Goal: Book appointment/travel/reservation

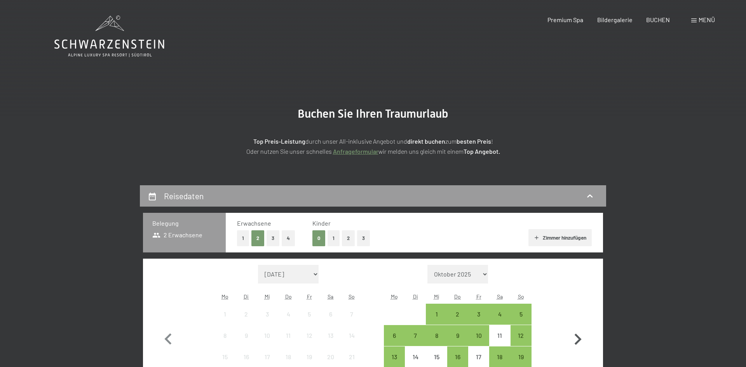
click at [577, 338] on icon "button" at bounding box center [577, 339] width 23 height 23
select select "[DATE]"
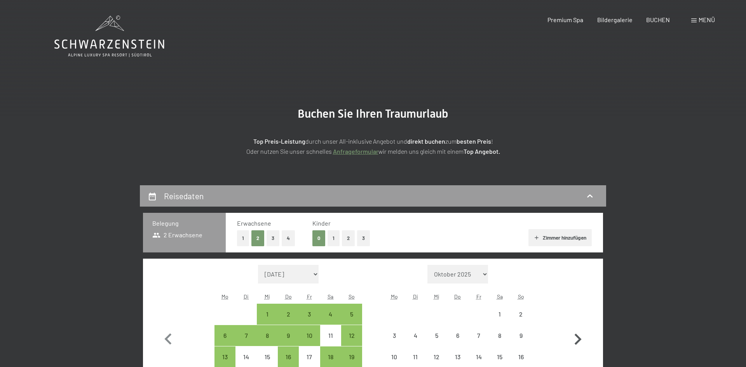
click at [577, 338] on icon "button" at bounding box center [577, 339] width 23 height 23
select select "[DATE]"
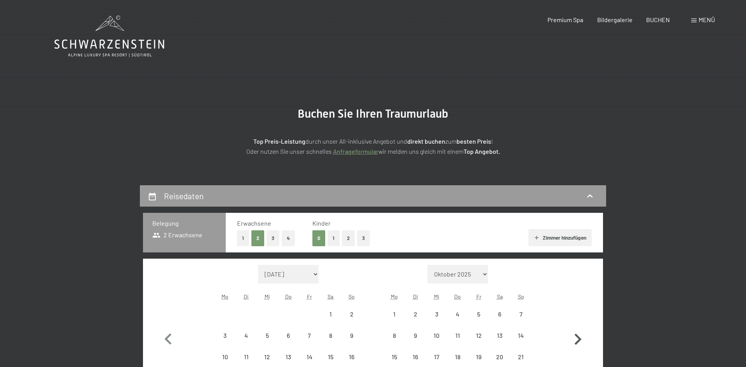
click at [577, 338] on icon "button" at bounding box center [577, 339] width 23 height 23
select select "[DATE]"
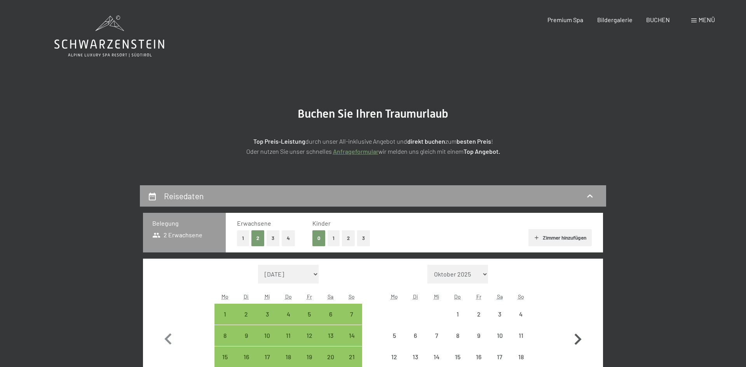
click at [577, 338] on icon "button" at bounding box center [577, 339] width 23 height 23
select select "[DATE]"
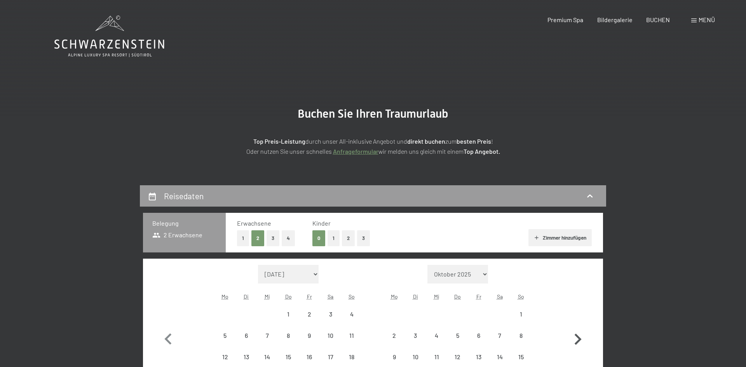
select select "[DATE]"
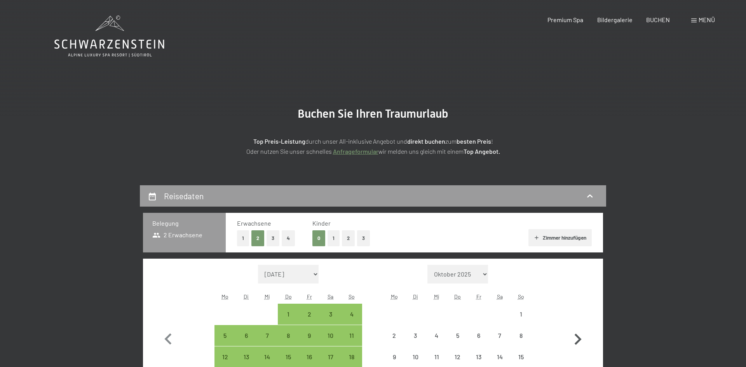
select select "[DATE]"
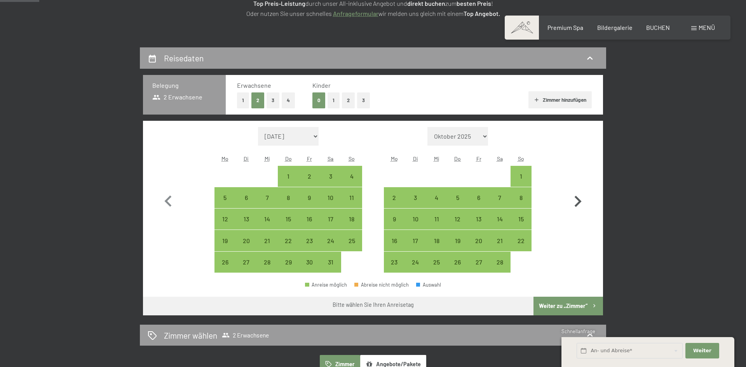
scroll to position [140, 0]
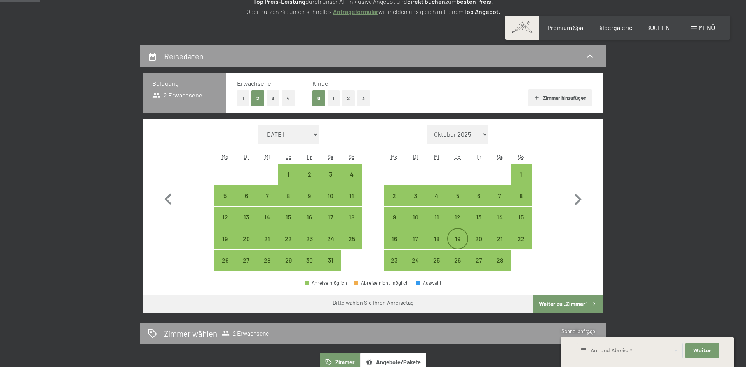
click at [455, 243] on div "19" at bounding box center [457, 245] width 19 height 19
select select "[DATE]"
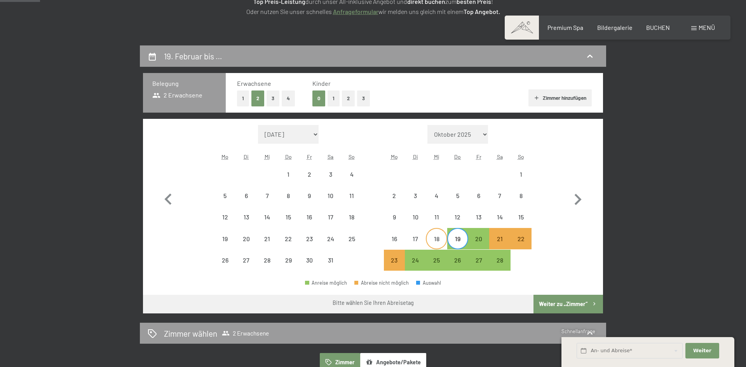
click at [435, 240] on div "18" at bounding box center [435, 245] width 19 height 19
select select "[DATE]"
click at [523, 240] on div "22" at bounding box center [520, 245] width 19 height 19
select select "[DATE]"
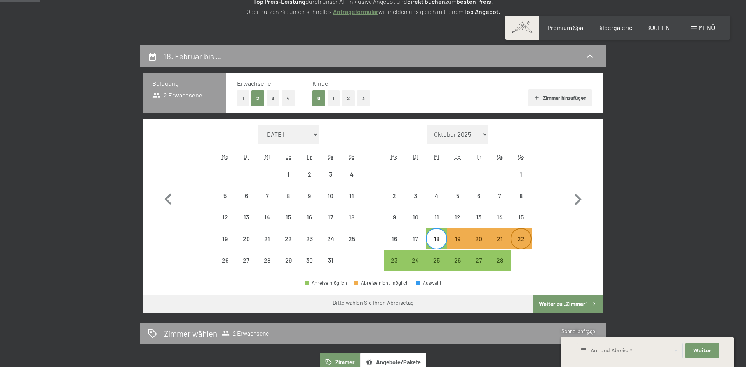
select select "[DATE]"
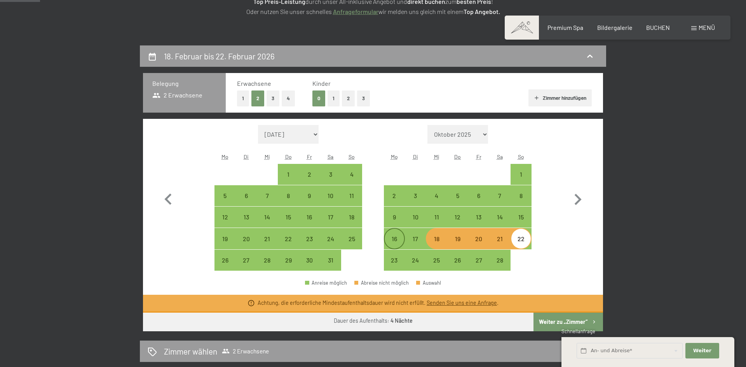
click at [399, 241] on div "16" at bounding box center [393, 245] width 19 height 19
select select "[DATE]"
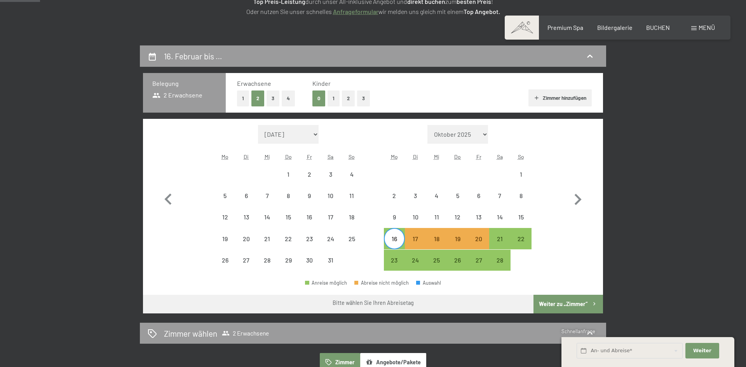
click at [532, 245] on div "Monat/Jahr [DATE] Oktober 2025 [DATE] Dezember 2025 Januar 2026 Februar 2026 Mä…" at bounding box center [373, 198] width 432 height 146
click at [525, 243] on div "22" at bounding box center [520, 245] width 19 height 19
select select "[DATE]"
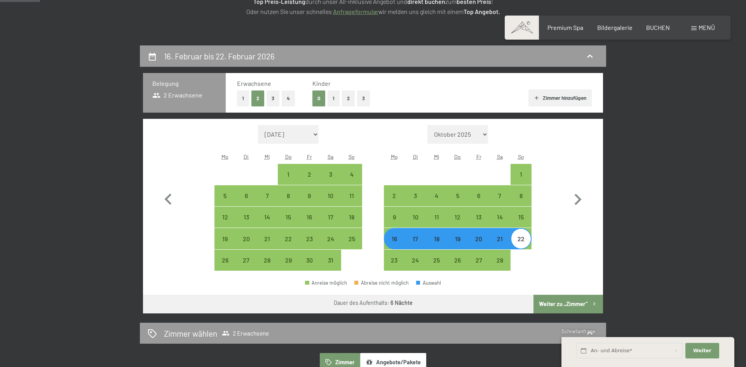
click at [564, 307] on button "Weiter zu „Zimmer“" at bounding box center [568, 304] width 70 height 19
select select "[DATE]"
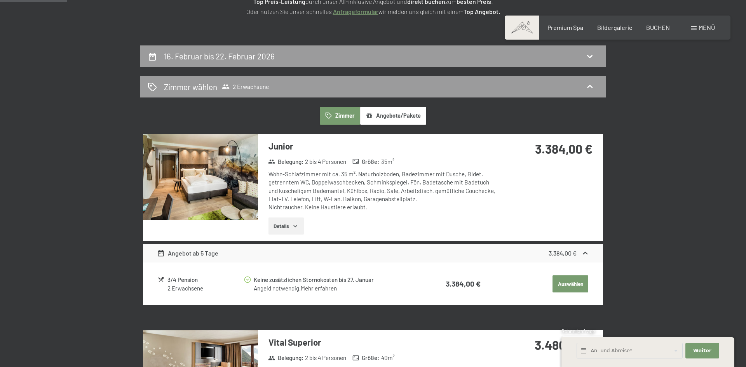
scroll to position [185, 0]
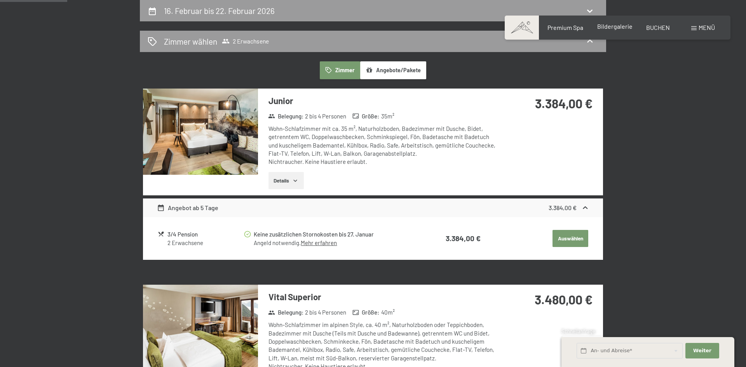
click at [601, 25] on span "Bildergalerie" at bounding box center [614, 26] width 35 height 7
click at [280, 40] on div "Zimmer wählen 2 Erwachsene" at bounding box center [373, 41] width 450 height 11
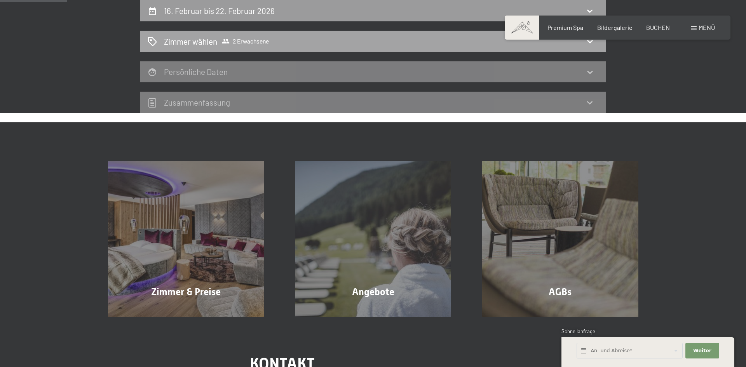
click at [280, 40] on div "Zimmer wählen 2 Erwachsene" at bounding box center [373, 41] width 450 height 11
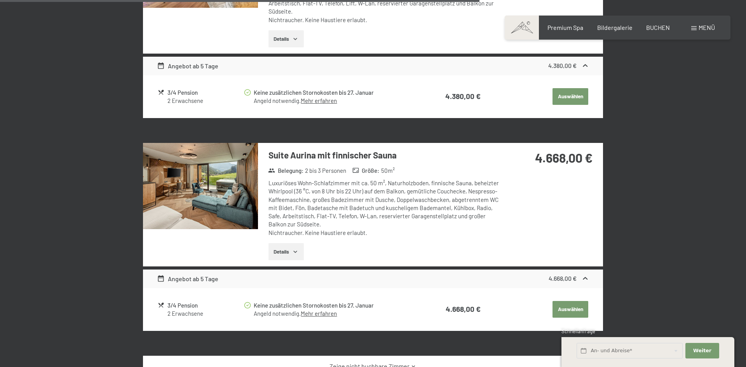
scroll to position [1179, 0]
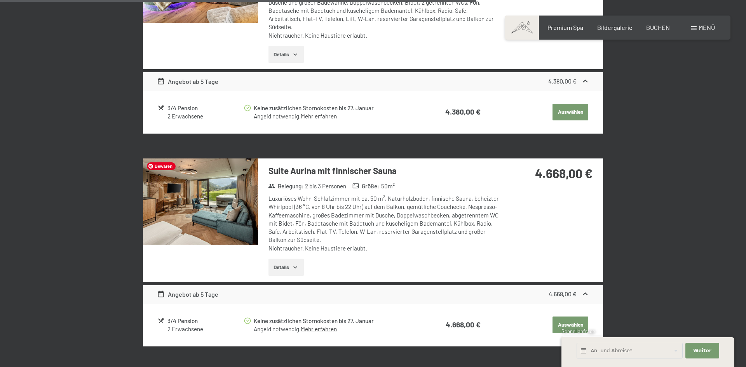
click at [212, 210] on img at bounding box center [200, 201] width 115 height 86
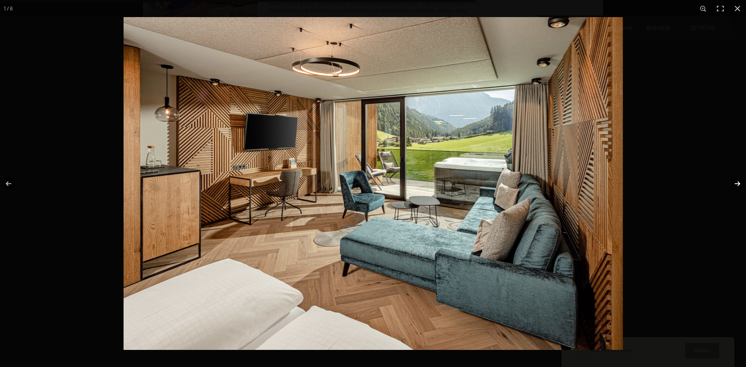
click at [735, 182] on button "button" at bounding box center [731, 183] width 27 height 39
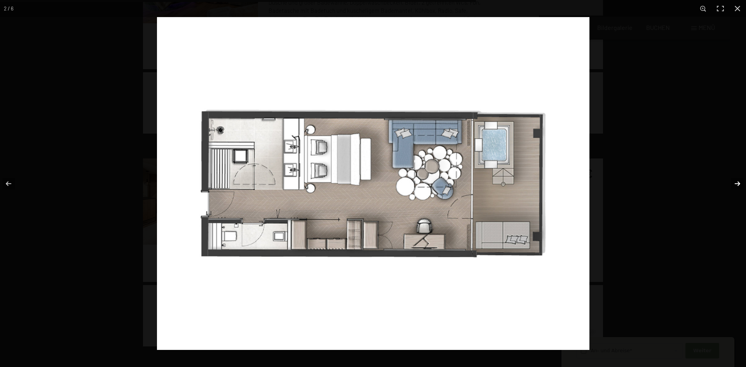
click at [735, 182] on button "button" at bounding box center [731, 183] width 27 height 39
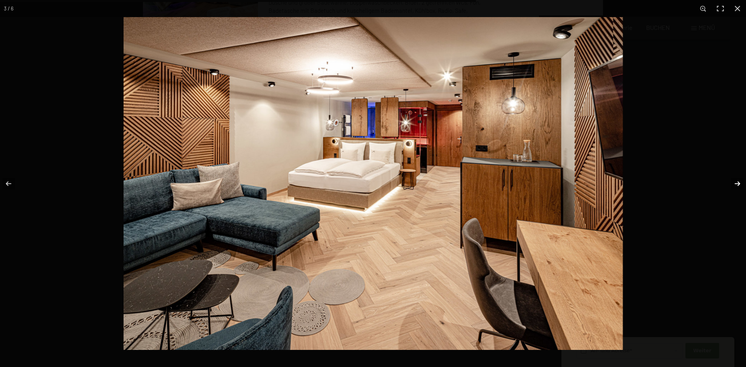
click at [735, 182] on button "button" at bounding box center [731, 183] width 27 height 39
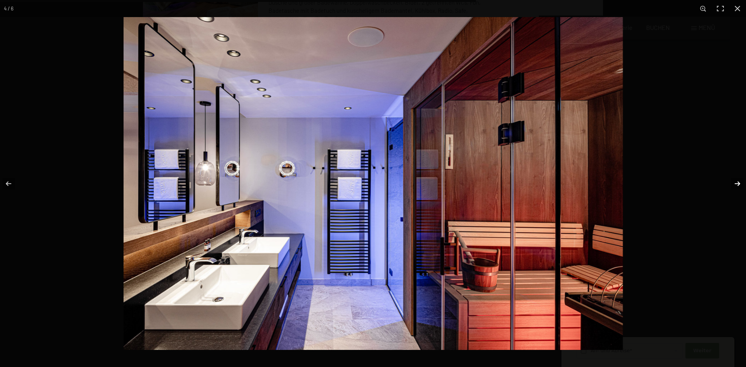
click at [735, 182] on button "button" at bounding box center [731, 183] width 27 height 39
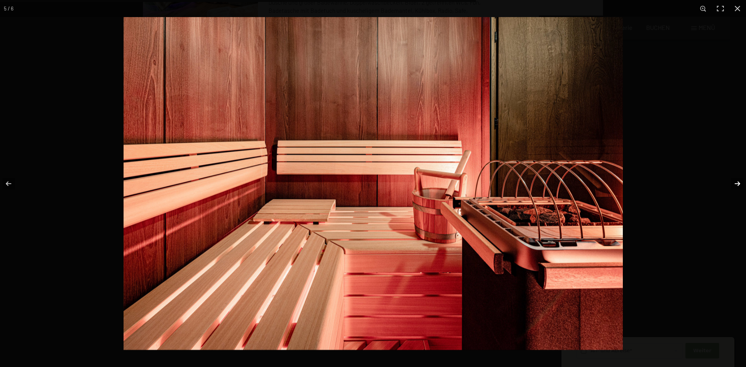
click at [735, 182] on button "button" at bounding box center [731, 183] width 27 height 39
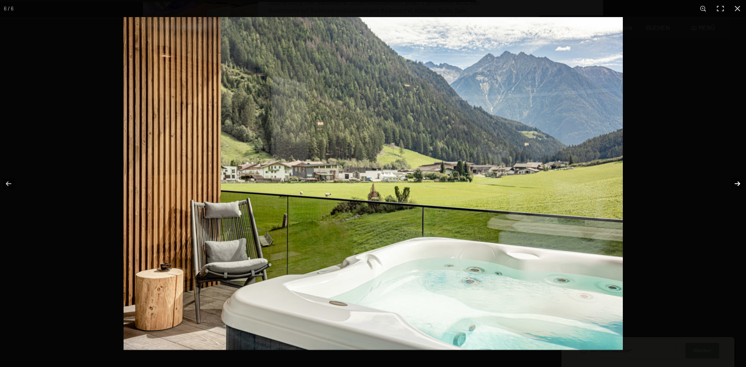
click at [734, 182] on button "button" at bounding box center [731, 183] width 27 height 39
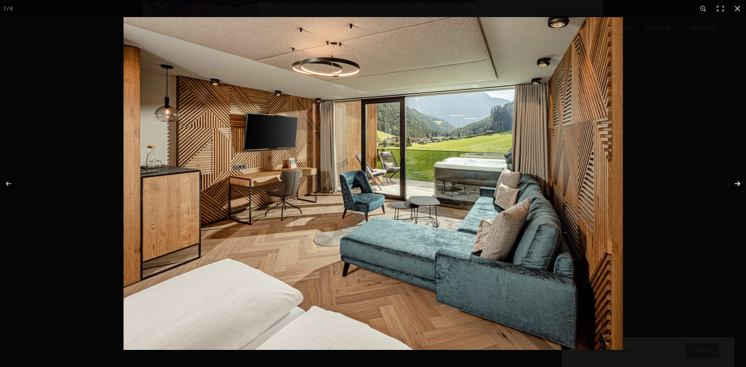
click at [734, 182] on button "button" at bounding box center [731, 183] width 27 height 39
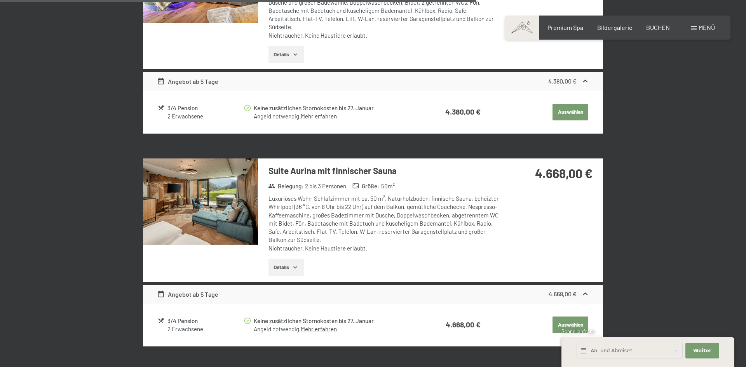
click at [0, 0] on button "button" at bounding box center [0, 0] width 0 height 0
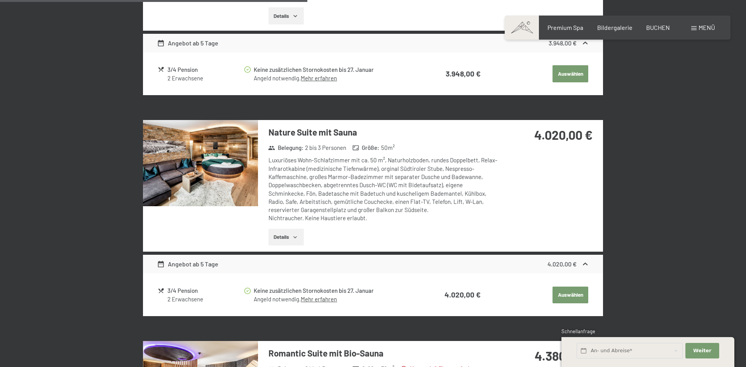
scroll to position [760, 0]
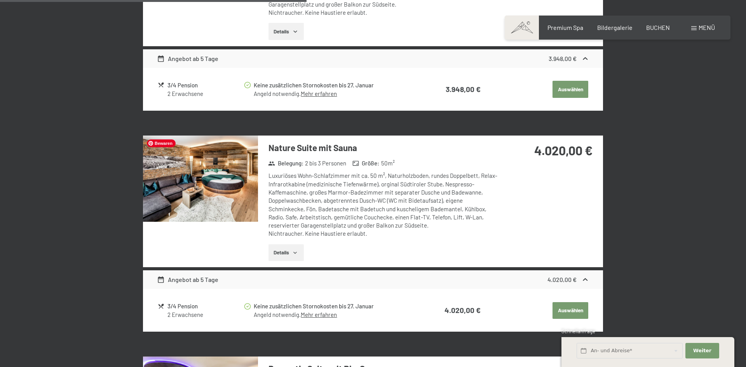
click at [220, 185] on img at bounding box center [200, 179] width 115 height 86
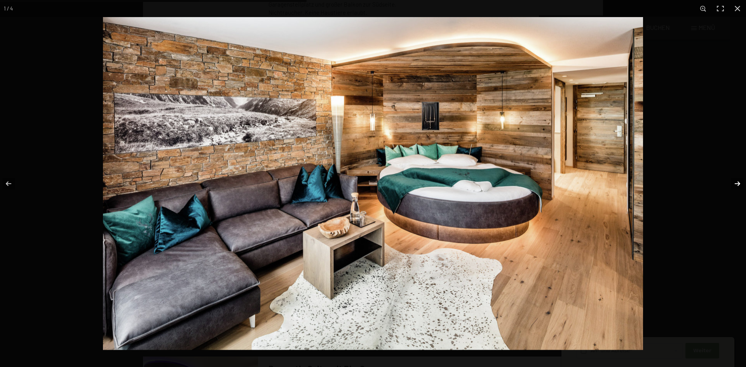
click at [736, 186] on button "button" at bounding box center [731, 183] width 27 height 39
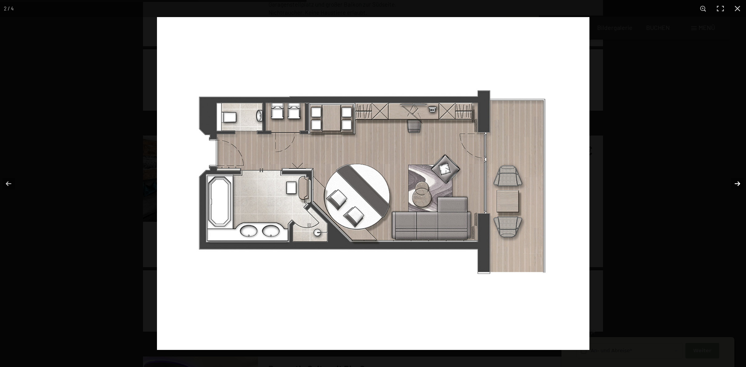
click at [736, 184] on button "button" at bounding box center [731, 183] width 27 height 39
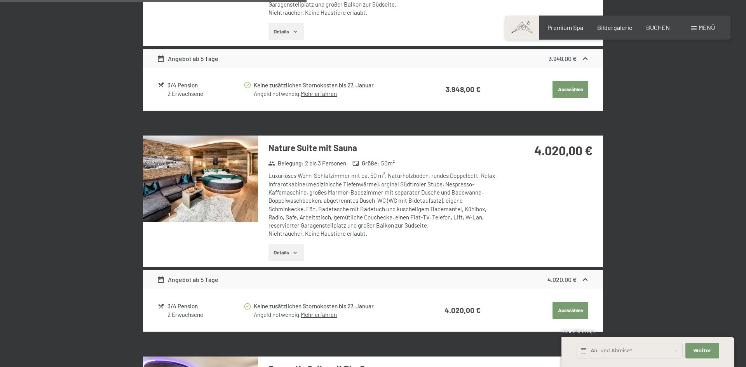
click at [0, 0] on button "button" at bounding box center [0, 0] width 0 height 0
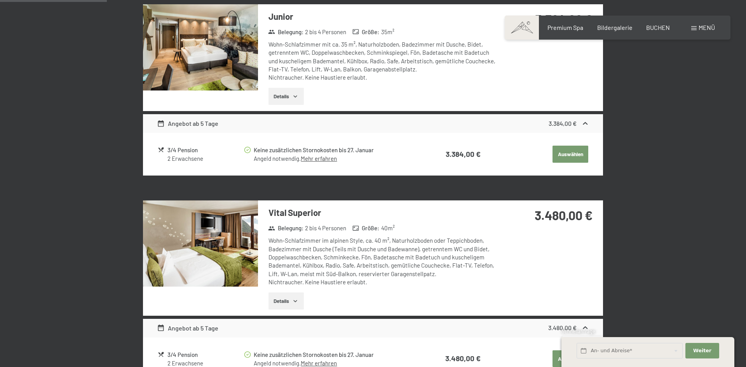
scroll to position [247, 0]
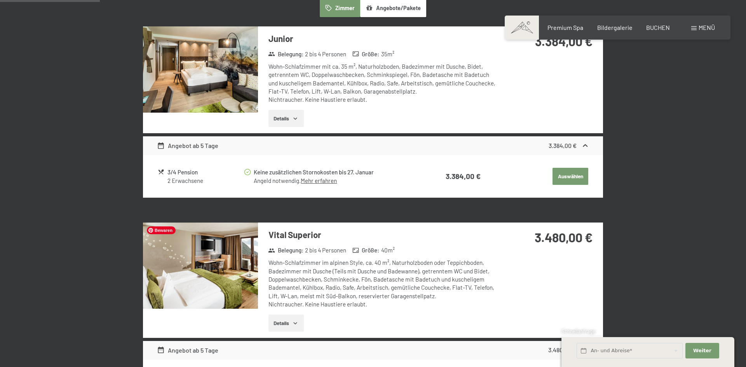
click at [195, 287] on img at bounding box center [200, 265] width 115 height 86
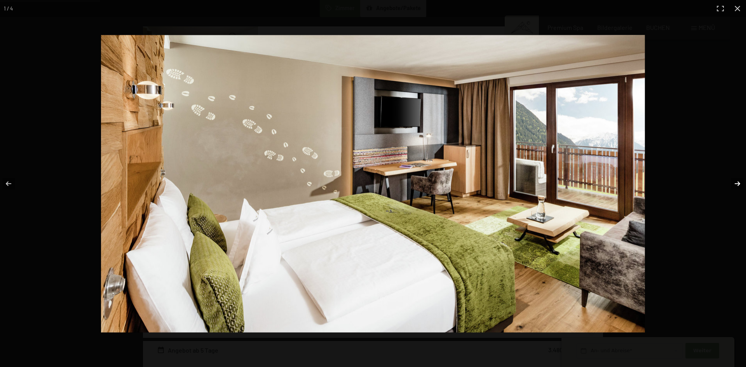
click at [737, 182] on button "button" at bounding box center [731, 183] width 27 height 39
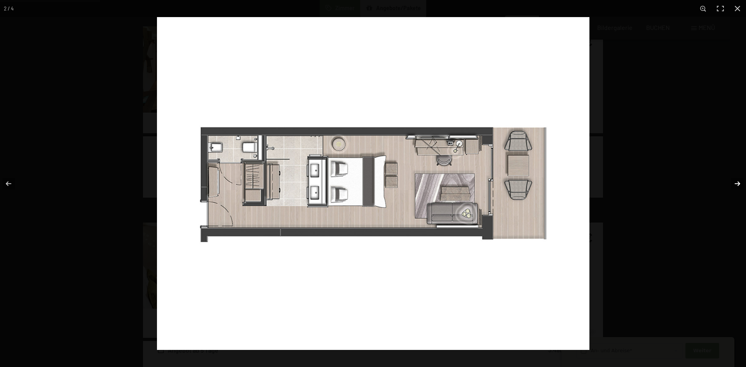
click at [737, 182] on button "button" at bounding box center [731, 183] width 27 height 39
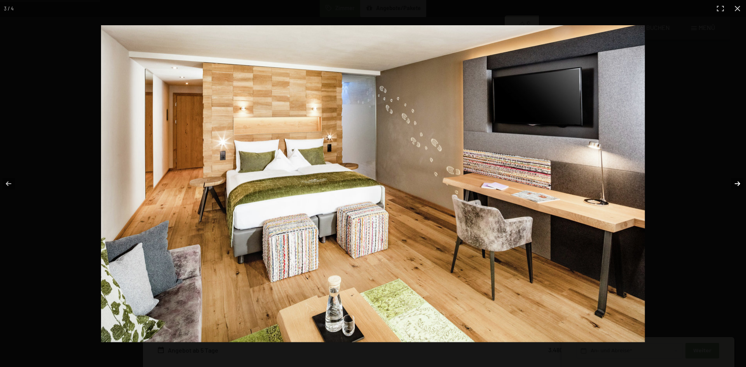
click at [737, 182] on button "button" at bounding box center [731, 183] width 27 height 39
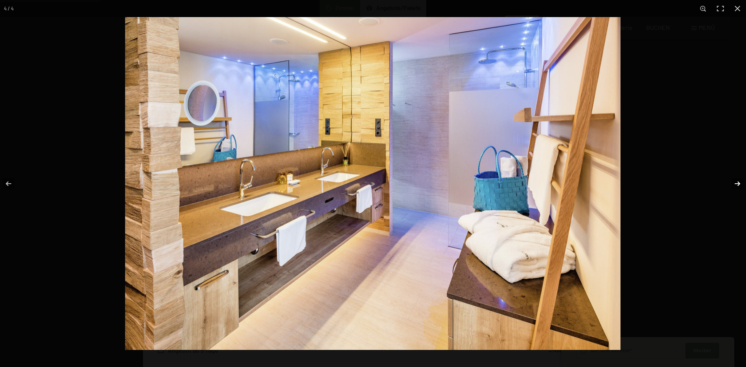
click at [737, 182] on button "button" at bounding box center [731, 183] width 27 height 39
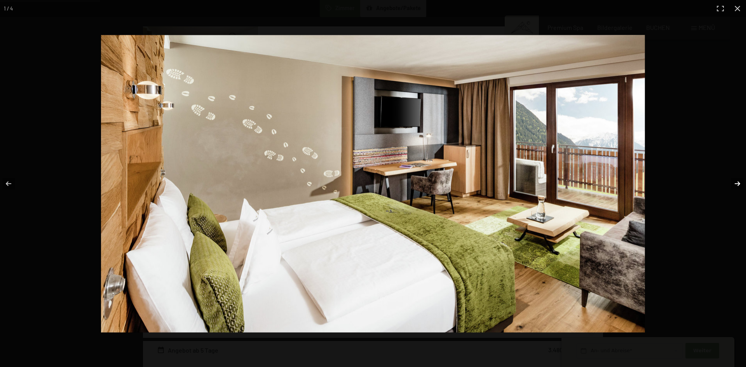
click at [737, 182] on button "button" at bounding box center [731, 183] width 27 height 39
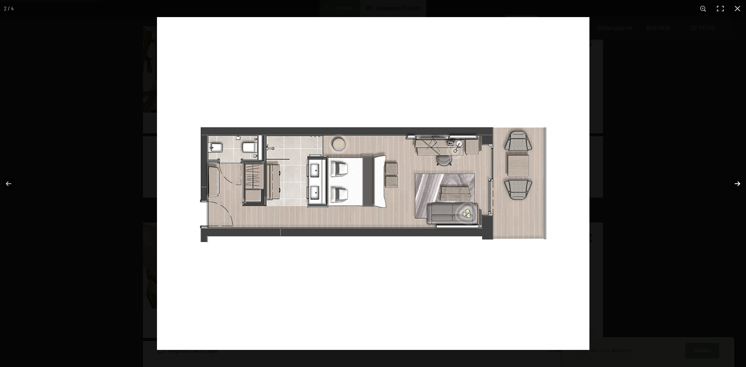
click at [737, 182] on button "button" at bounding box center [731, 183] width 27 height 39
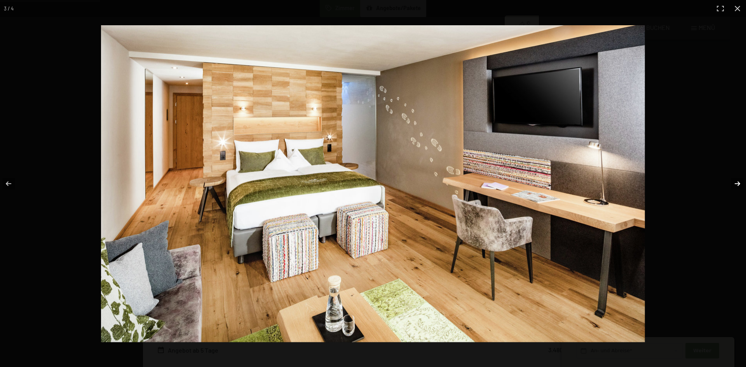
click at [737, 182] on button "button" at bounding box center [731, 183] width 27 height 39
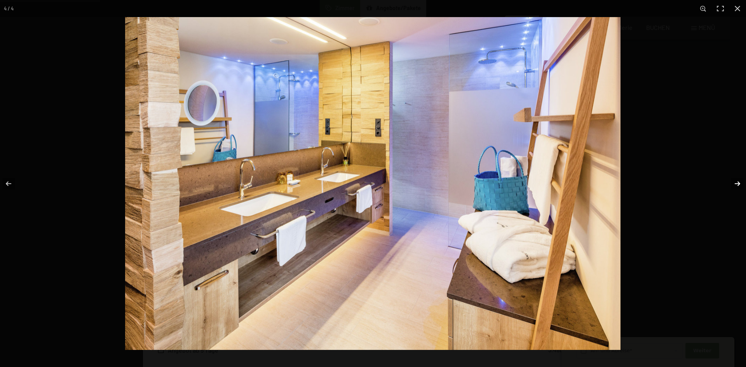
click at [737, 182] on button "button" at bounding box center [731, 183] width 27 height 39
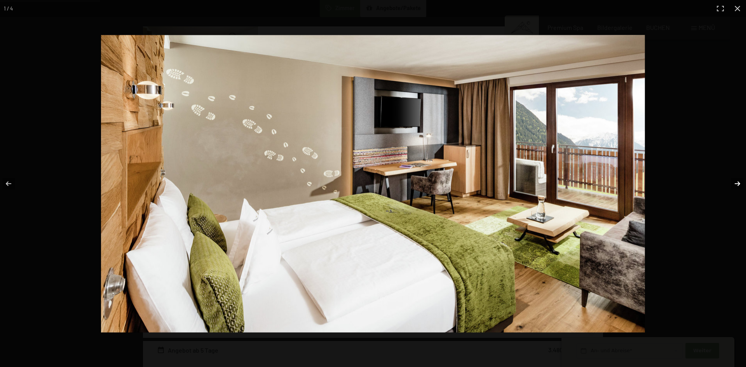
click at [737, 182] on button "button" at bounding box center [731, 183] width 27 height 39
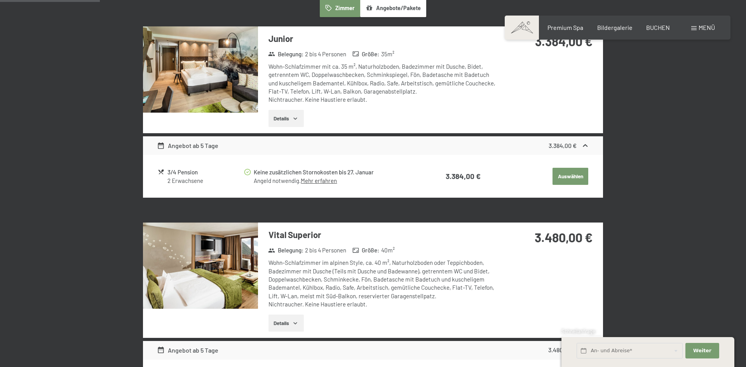
click at [0, 0] on button "button" at bounding box center [0, 0] width 0 height 0
